Goal: Information Seeking & Learning: Check status

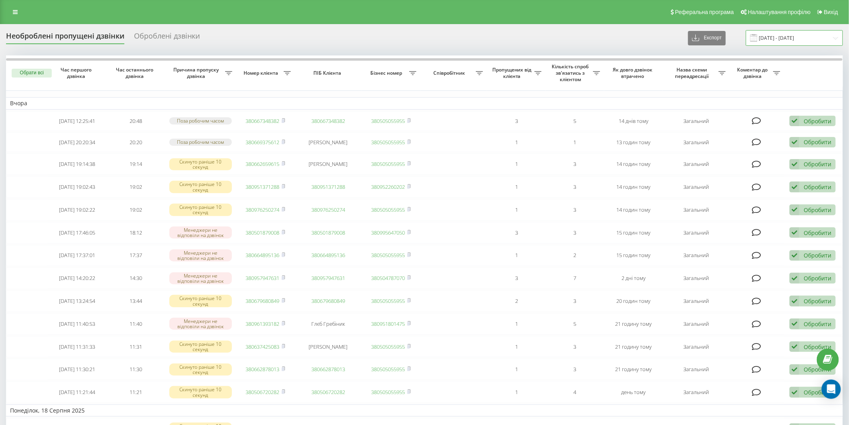
click at [774, 37] on input "18.08.2025 - 19.08.2025" at bounding box center [794, 38] width 97 height 16
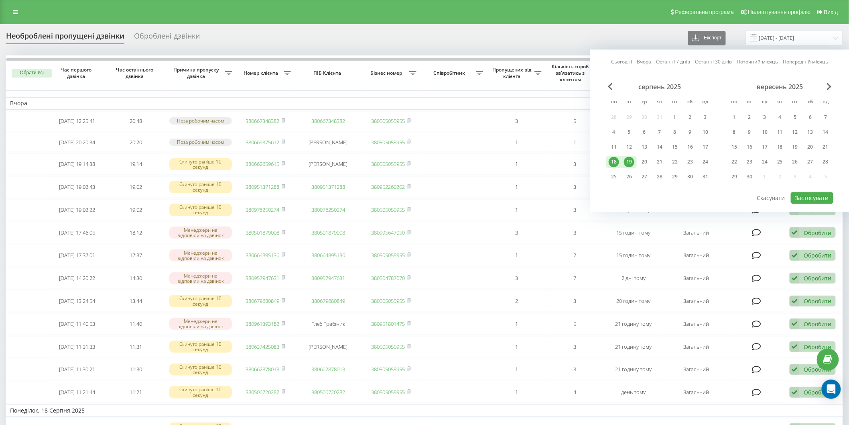
click at [634, 161] on div "19" at bounding box center [629, 162] width 10 height 10
click at [656, 156] on div "21" at bounding box center [659, 162] width 15 height 12
click at [665, 161] on div "21" at bounding box center [659, 162] width 10 height 10
click at [630, 159] on div "19" at bounding box center [629, 162] width 10 height 10
click at [641, 159] on div "20" at bounding box center [644, 162] width 10 height 10
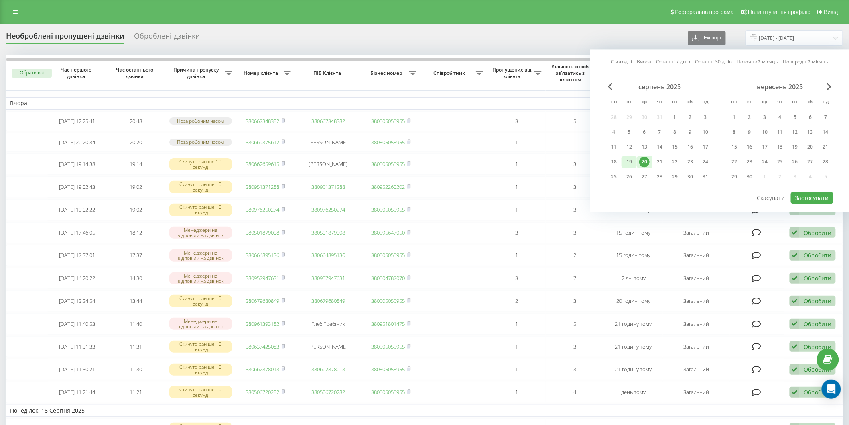
click at [625, 161] on div "19" at bounding box center [629, 162] width 10 height 10
click at [822, 196] on button "Застосувати" at bounding box center [812, 198] width 43 height 12
type input "[DATE] - [DATE]"
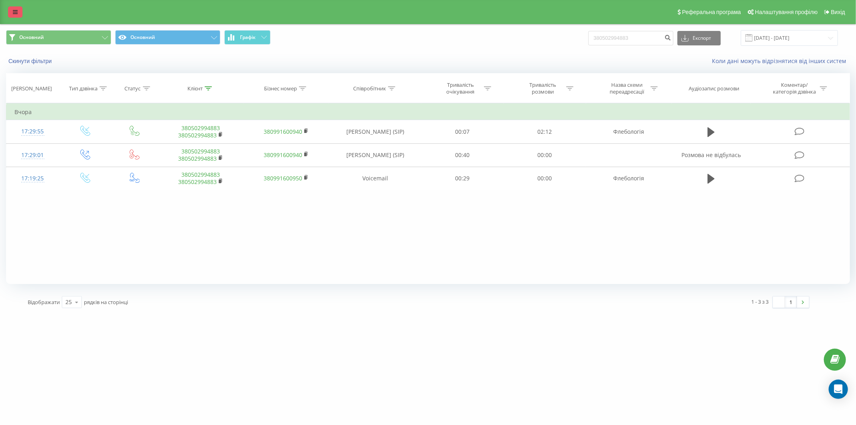
click at [14, 11] on icon at bounding box center [15, 12] width 5 height 6
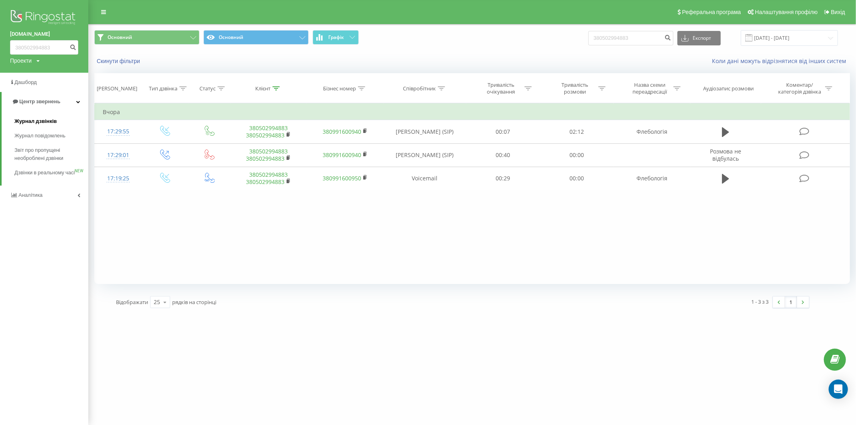
click at [45, 122] on span "Журнал дзвінків" at bounding box center [35, 121] width 43 height 8
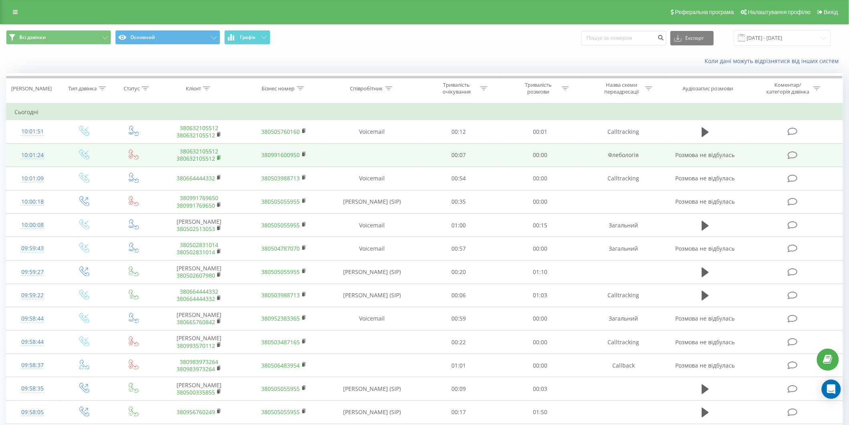
click at [219, 155] on icon at bounding box center [218, 157] width 3 height 4
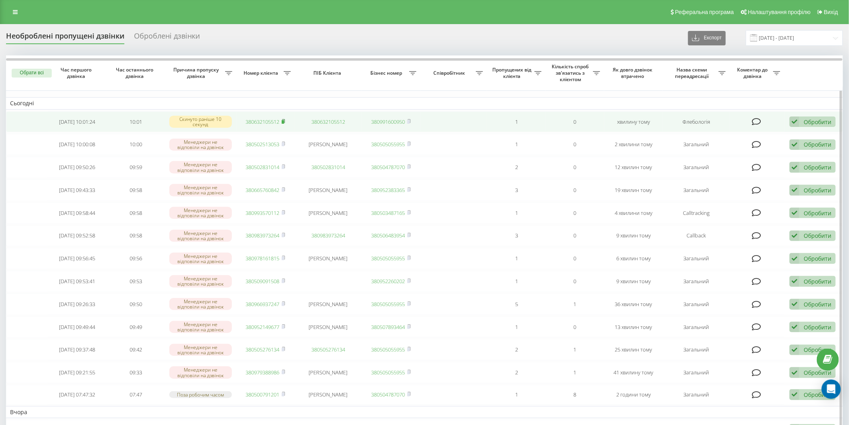
click at [284, 119] on icon at bounding box center [283, 121] width 3 height 4
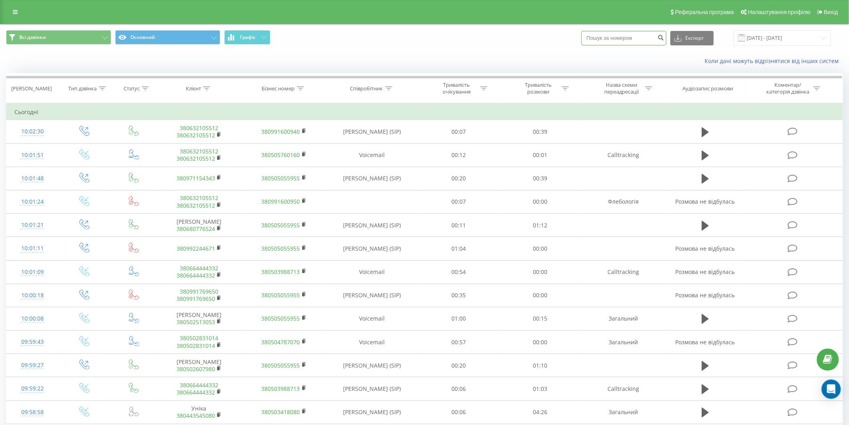
click at [611, 37] on input at bounding box center [623, 38] width 85 height 14
paste input "097)011-61-13"
click at [605, 37] on input "097)011-61-13" at bounding box center [623, 38] width 85 height 14
click at [614, 37] on input "097011-61-13" at bounding box center [623, 38] width 85 height 14
click at [620, 37] on input "09701161-13" at bounding box center [623, 38] width 85 height 14
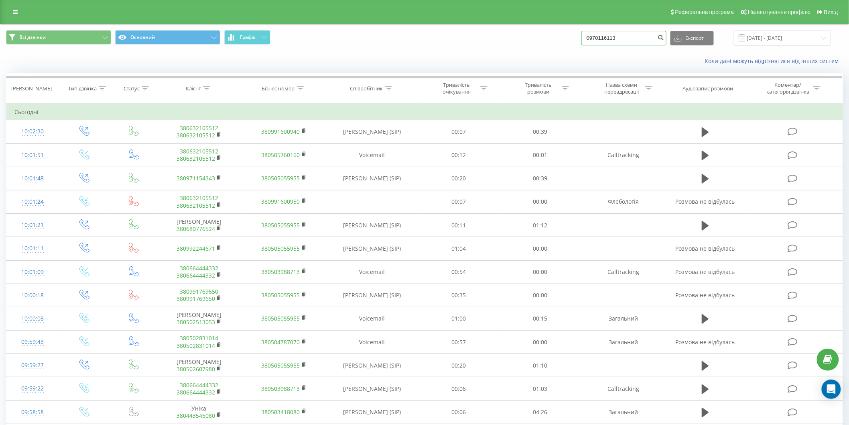
click at [625, 38] on input "0970116113" at bounding box center [623, 38] width 85 height 14
type input "0970116113"
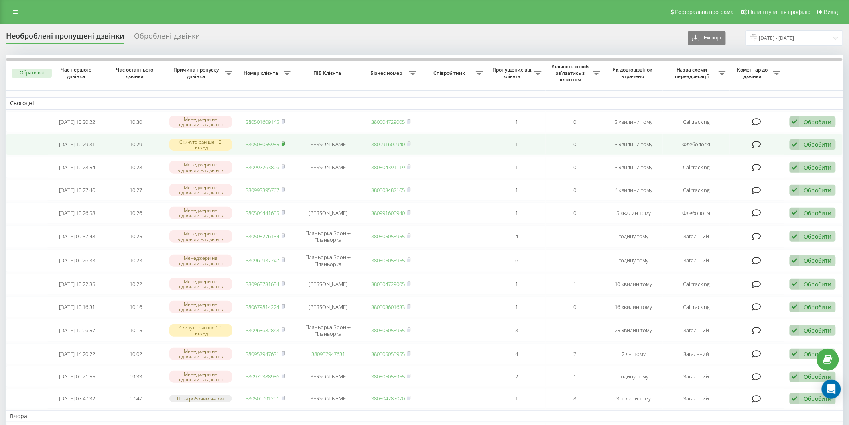
click at [283, 140] on span at bounding box center [284, 143] width 4 height 7
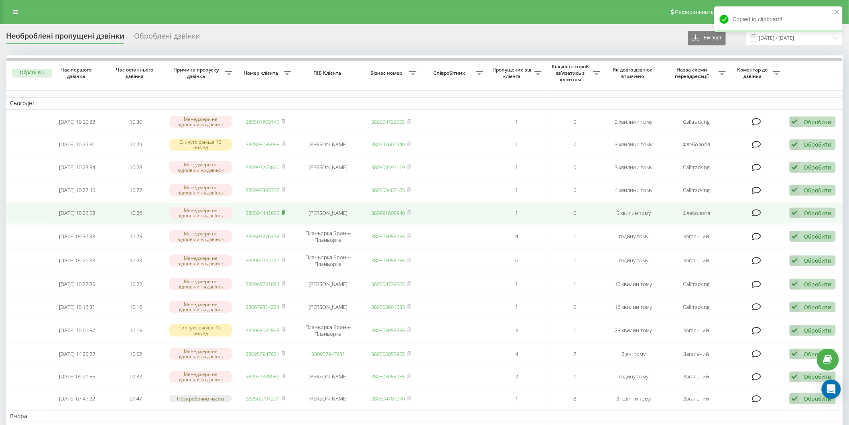
click at [285, 210] on icon at bounding box center [283, 212] width 3 height 4
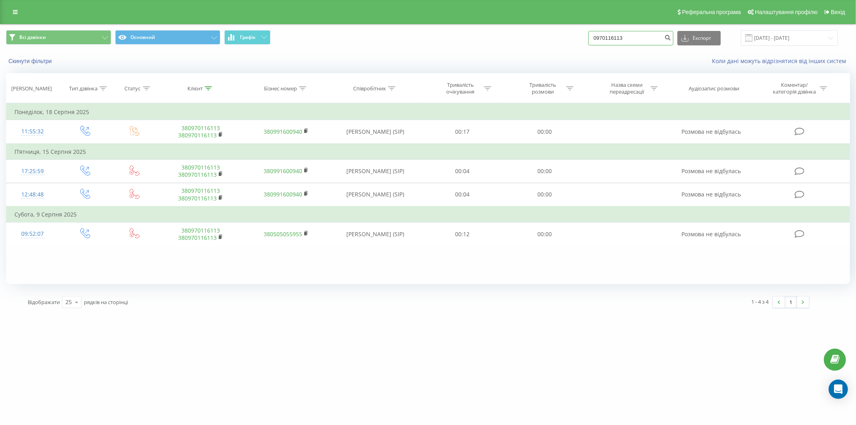
click at [630, 38] on input "0970116113" at bounding box center [630, 38] width 85 height 14
click at [592, 38] on div "Всі дзвінки Основний Графік 0970116113 Експорт .csv .xls .xlsx 20.05.2025 - 20.…" at bounding box center [428, 38] width 844 height 16
paste input "66 388 94 59"
type input "066 388 94 59"
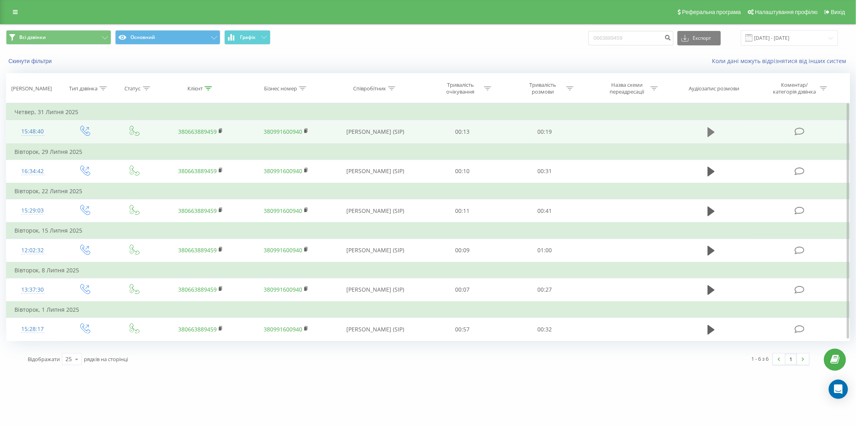
click at [711, 132] on icon at bounding box center [710, 132] width 7 height 10
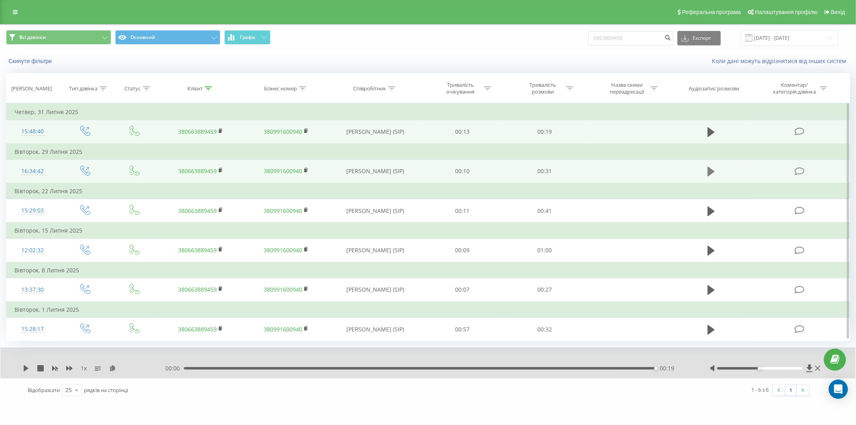
click at [710, 171] on icon at bounding box center [710, 172] width 7 height 10
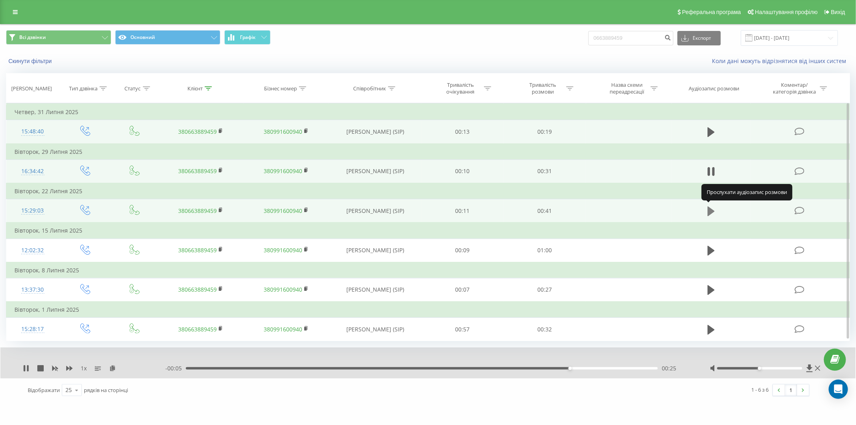
click at [710, 207] on icon at bounding box center [710, 211] width 7 height 10
click at [27, 365] on icon at bounding box center [28, 368] width 2 height 6
click at [26, 365] on icon at bounding box center [26, 368] width 6 height 6
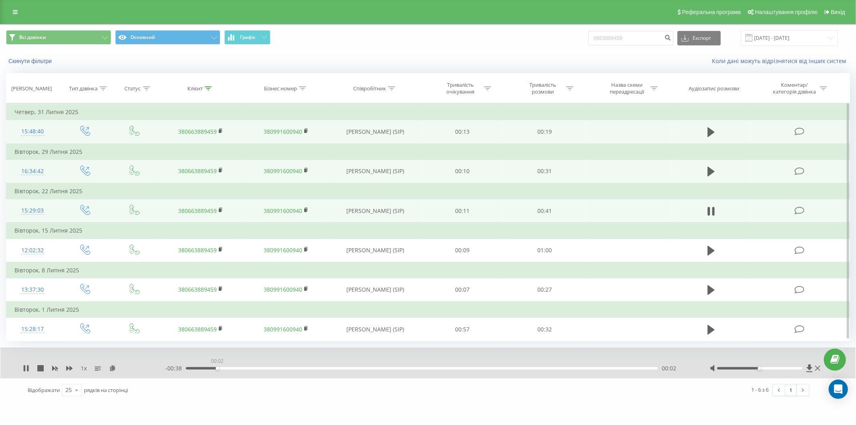
drag, startPoint x: 295, startPoint y: 368, endPoint x: 202, endPoint y: 372, distance: 93.2
click at [202, 372] on div "1 x - 00:38 00:02 00:02" at bounding box center [427, 362] width 855 height 31
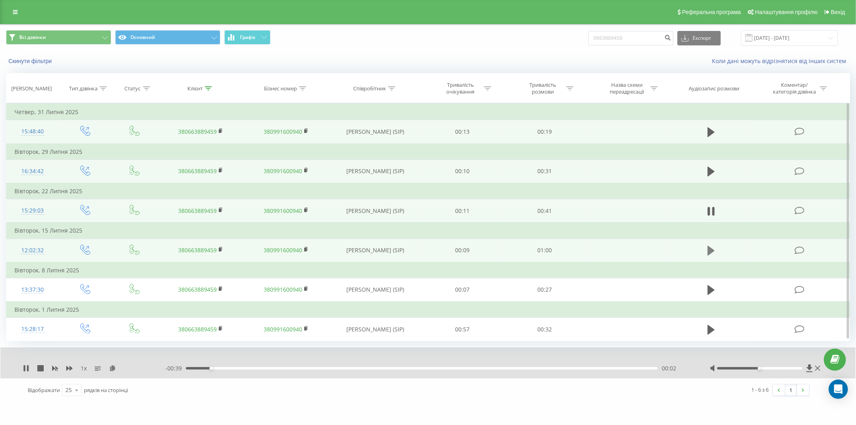
click at [715, 246] on icon at bounding box center [710, 250] width 7 height 11
click at [68, 370] on div "1 x" at bounding box center [94, 368] width 142 height 8
click at [68, 369] on icon at bounding box center [69, 368] width 6 height 6
click at [28, 364] on div "1.5 x" at bounding box center [94, 368] width 142 height 8
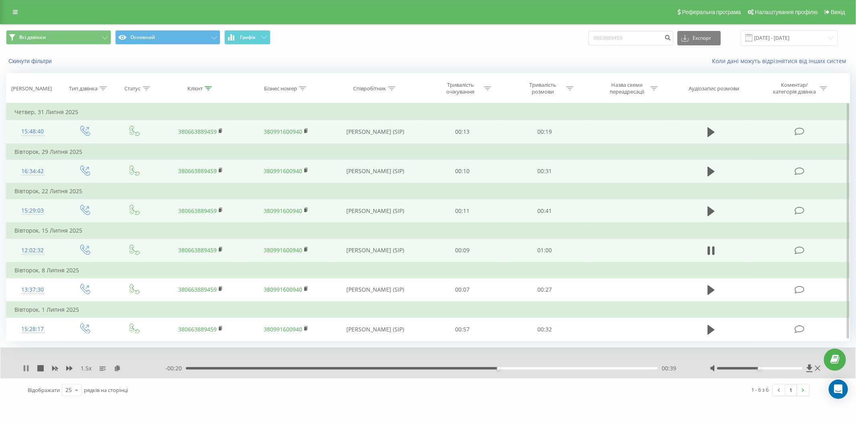
click at [25, 365] on icon at bounding box center [26, 368] width 6 height 6
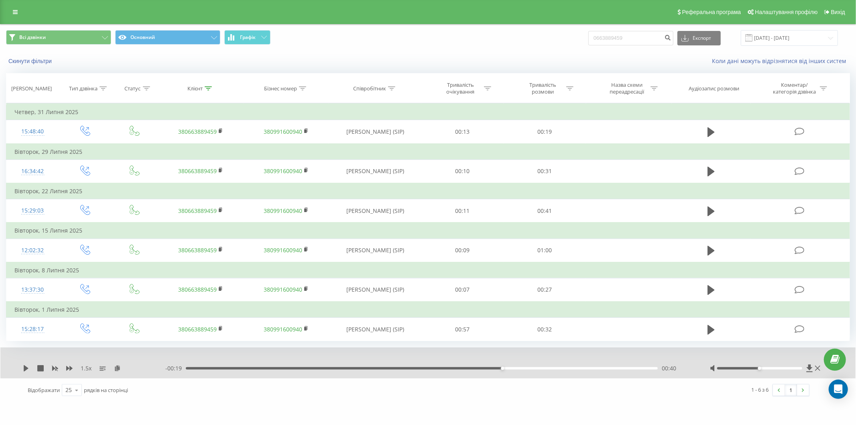
drag, startPoint x: 638, startPoint y: 41, endPoint x: 586, endPoint y: 38, distance: 52.3
click at [586, 38] on div "Всі дзвінки Основний Графік 0663889459 Експорт .csv .xls .xlsx 20.05.2025 - 20.…" at bounding box center [428, 38] width 844 height 16
type input "0987929607"
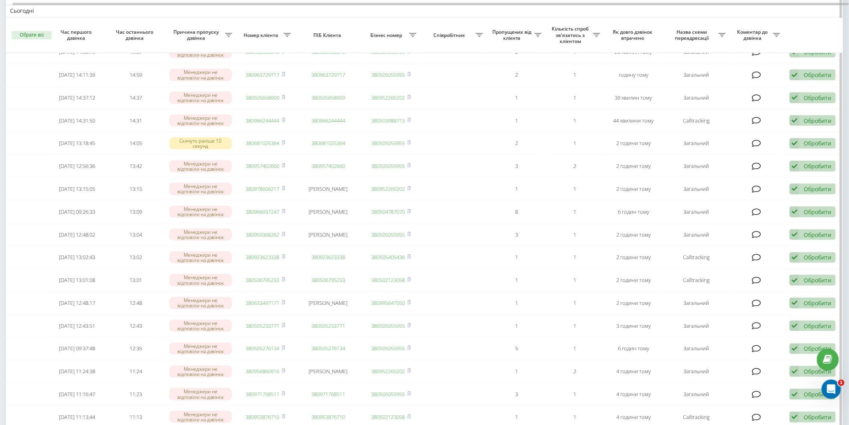
scroll to position [89, 0]
